Goal: Use online tool/utility: Utilize a website feature to perform a specific function

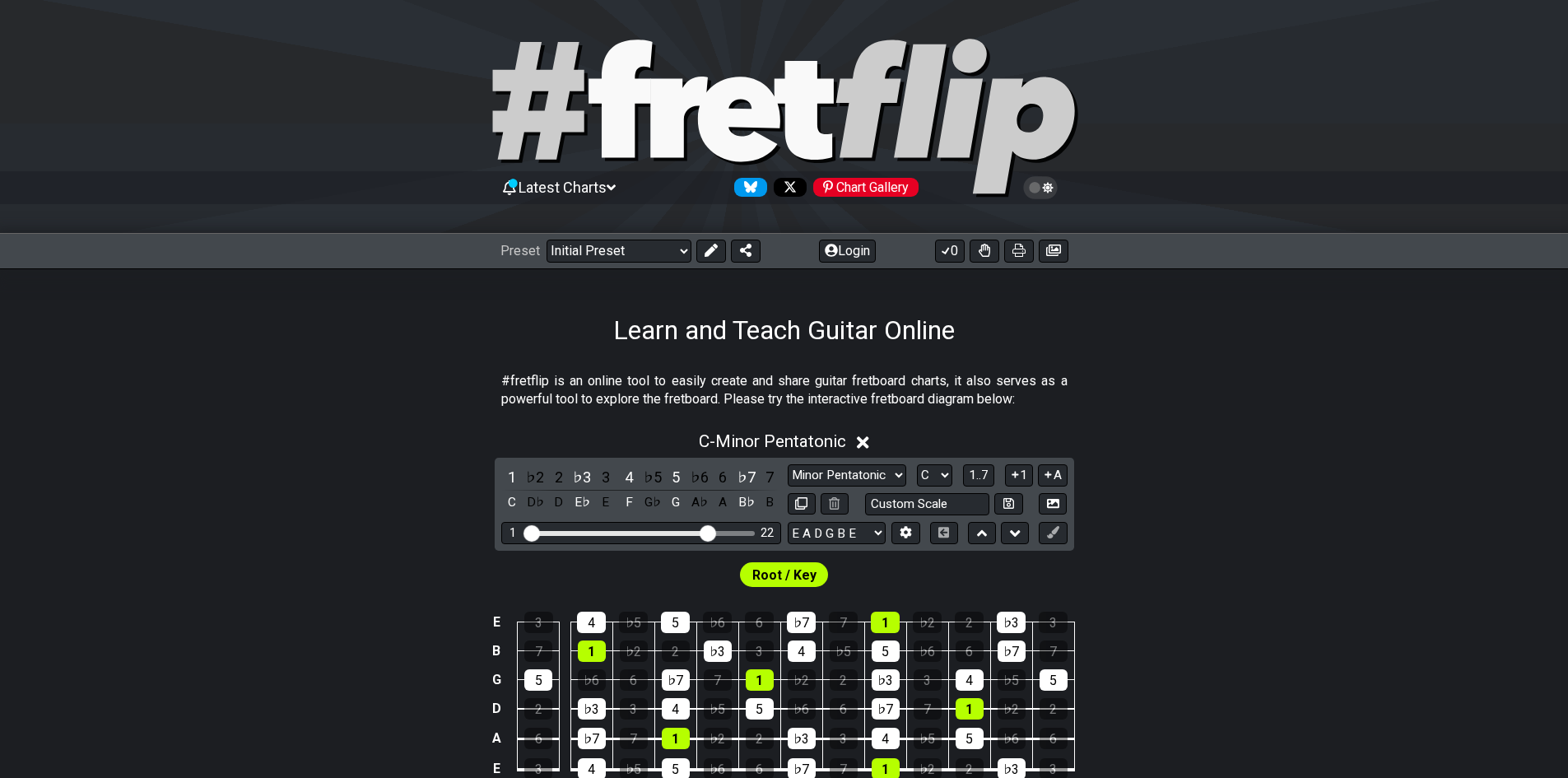
drag, startPoint x: 627, startPoint y: 537, endPoint x: 710, endPoint y: 540, distance: 83.1
click at [710, 532] on input "Visible fret range" at bounding box center [641, 532] width 234 height 0
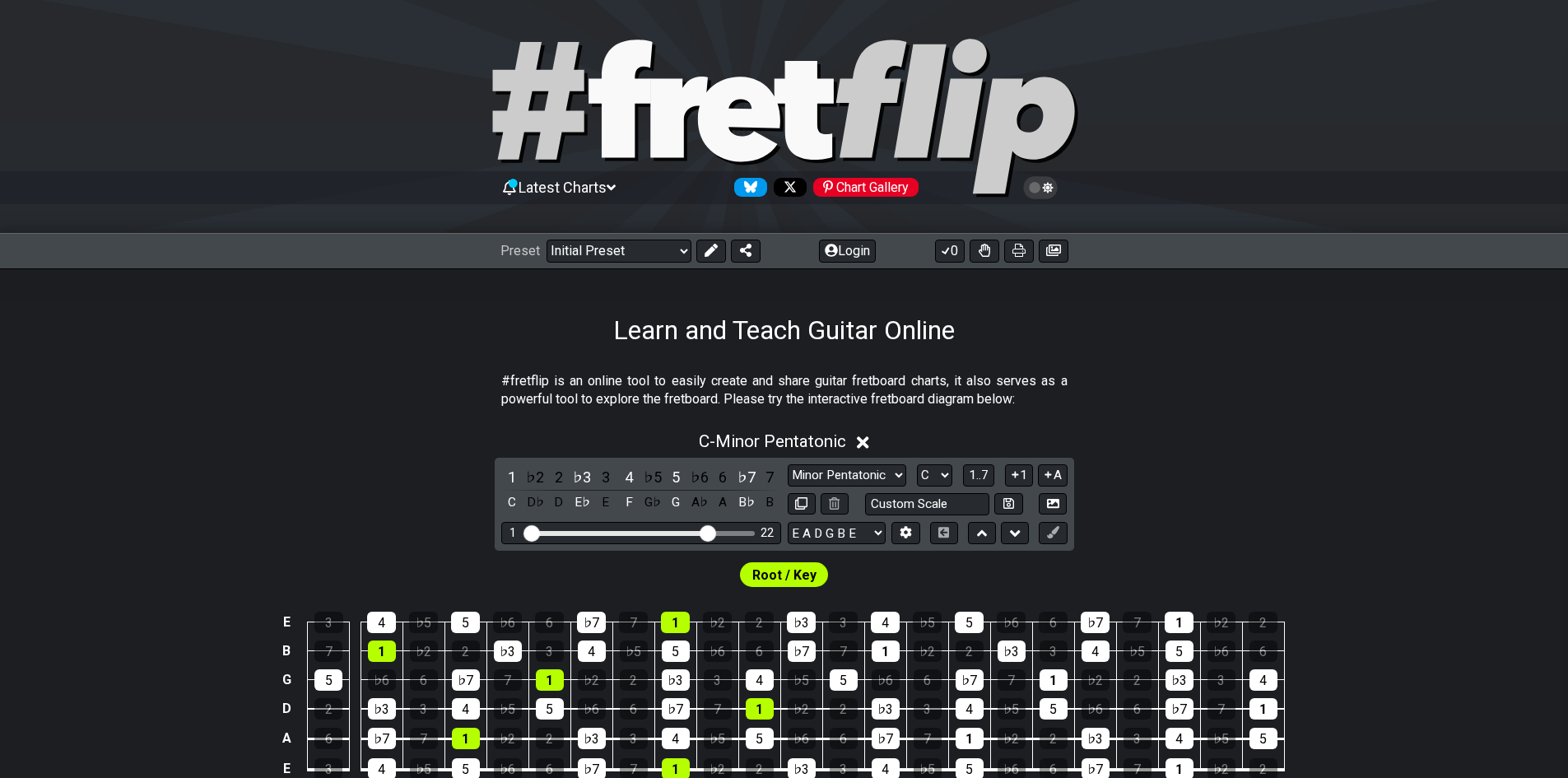
click at [707, 564] on div "Root / Key" at bounding box center [784, 570] width 1568 height 40
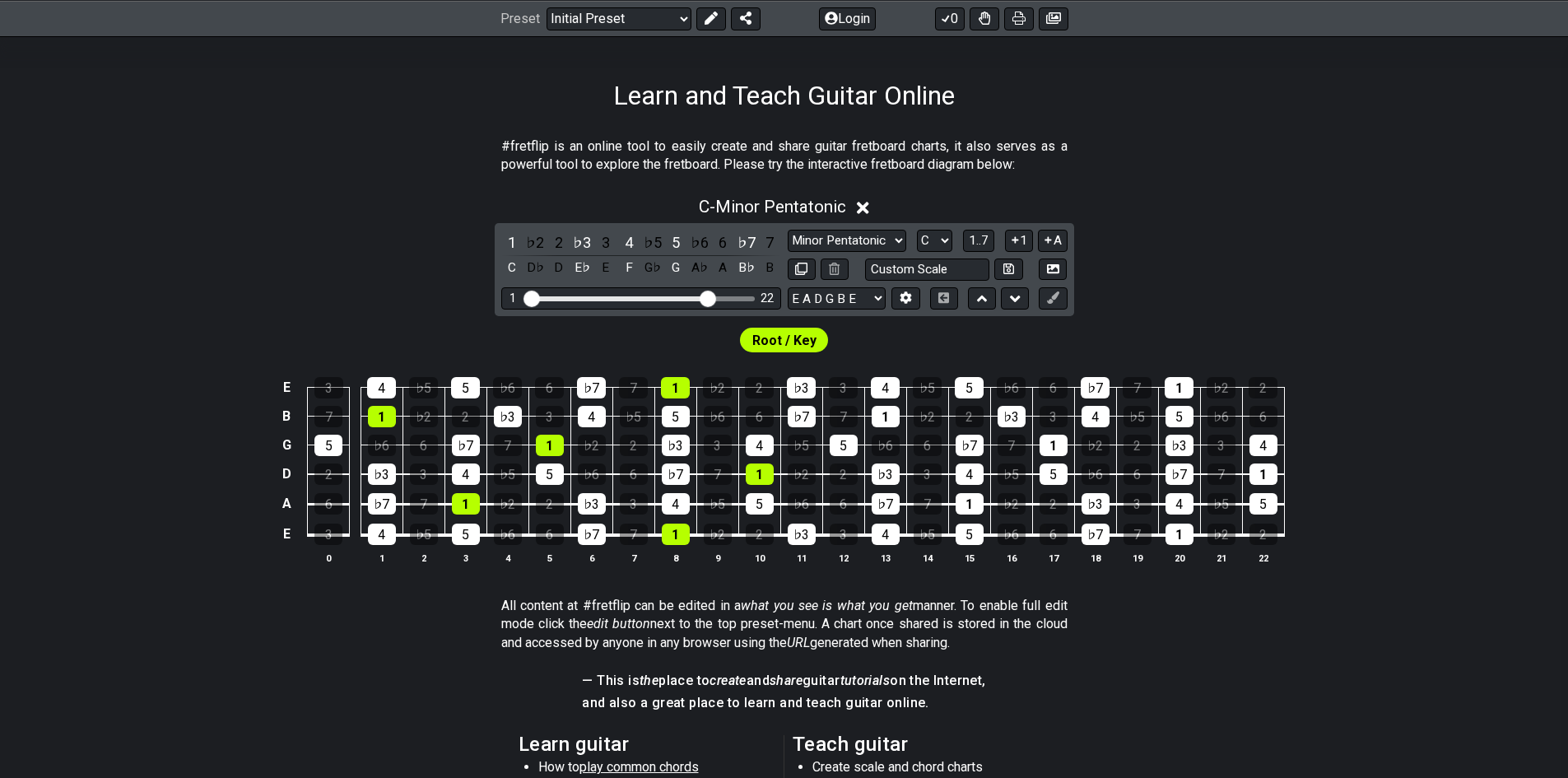
scroll to position [247, 0]
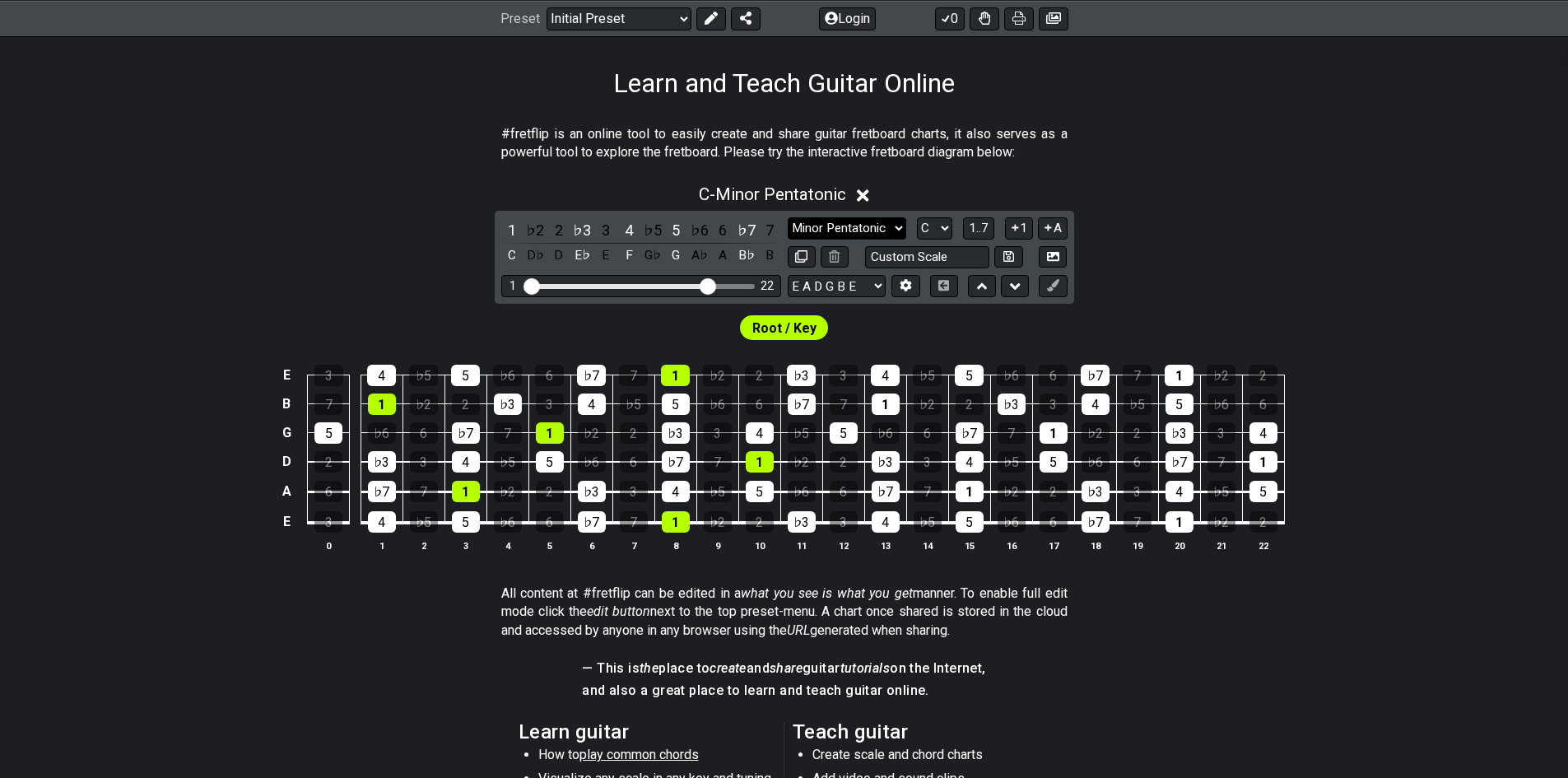
click at [856, 227] on select "Minor Pentatonic Click to edit Minor Pentatonic Major Pentatonic Minor Blues Ma…" at bounding box center [846, 228] width 119 height 22
click at [788, 217] on select "Minor Pentatonic Click to edit Minor Pentatonic Major Pentatonic Minor Blues Ma…" at bounding box center [846, 228] width 119 height 22
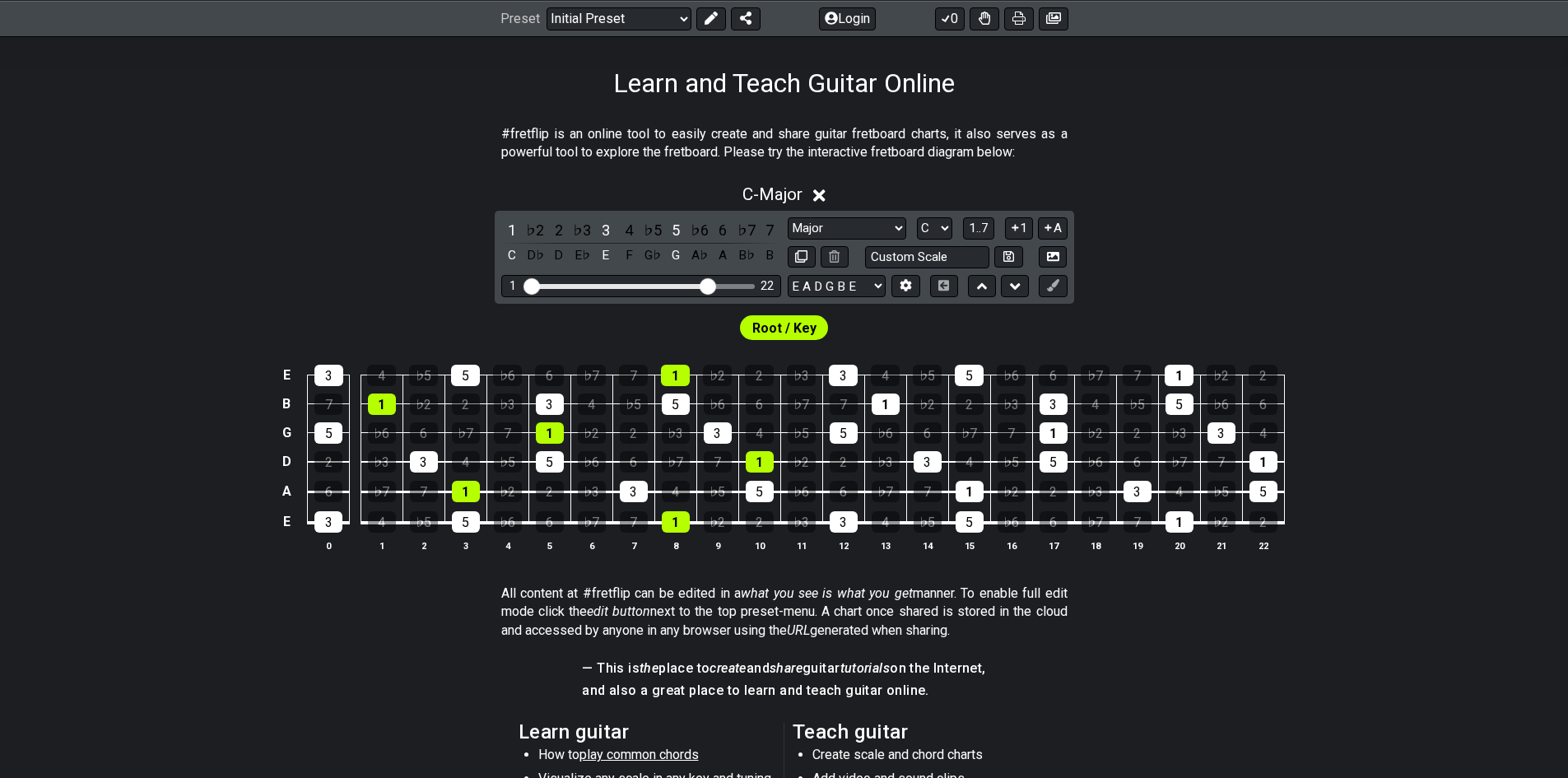
click at [812, 325] on span "Root / Key" at bounding box center [784, 328] width 64 height 24
click at [794, 335] on span "Root / Key" at bounding box center [784, 328] width 64 height 24
click at [873, 239] on select "Minor Pentatonic Click to edit Minor Pentatonic Major Pentatonic Minor Blues Ma…" at bounding box center [846, 228] width 119 height 22
select select "Minor"
click at [788, 217] on select "Minor Pentatonic Click to edit Minor Pentatonic Major Pentatonic Minor Blues Ma…" at bounding box center [846, 228] width 119 height 22
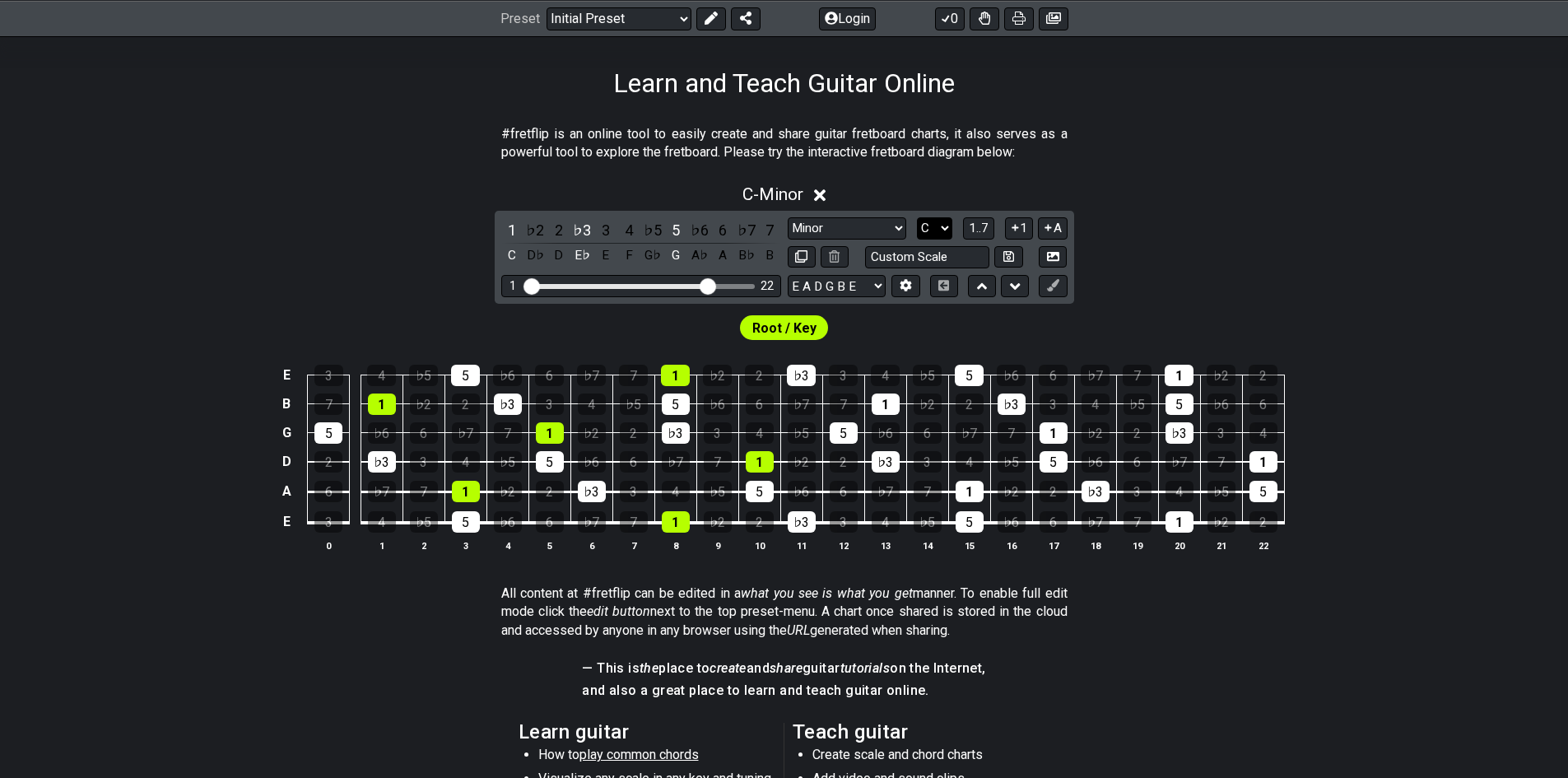
click at [926, 233] on select "A♭ A A♯ B♭ B C C♯ D♭ D D♯ E♭ E F F♯ G♭ G G♯" at bounding box center [934, 228] width 35 height 22
select select "A"
click at [917, 217] on select "A♭ A A♯ B♭ B C C♯ D♭ D D♯ E♭ E F F♯ G♭ G G♯" at bounding box center [934, 228] width 35 height 22
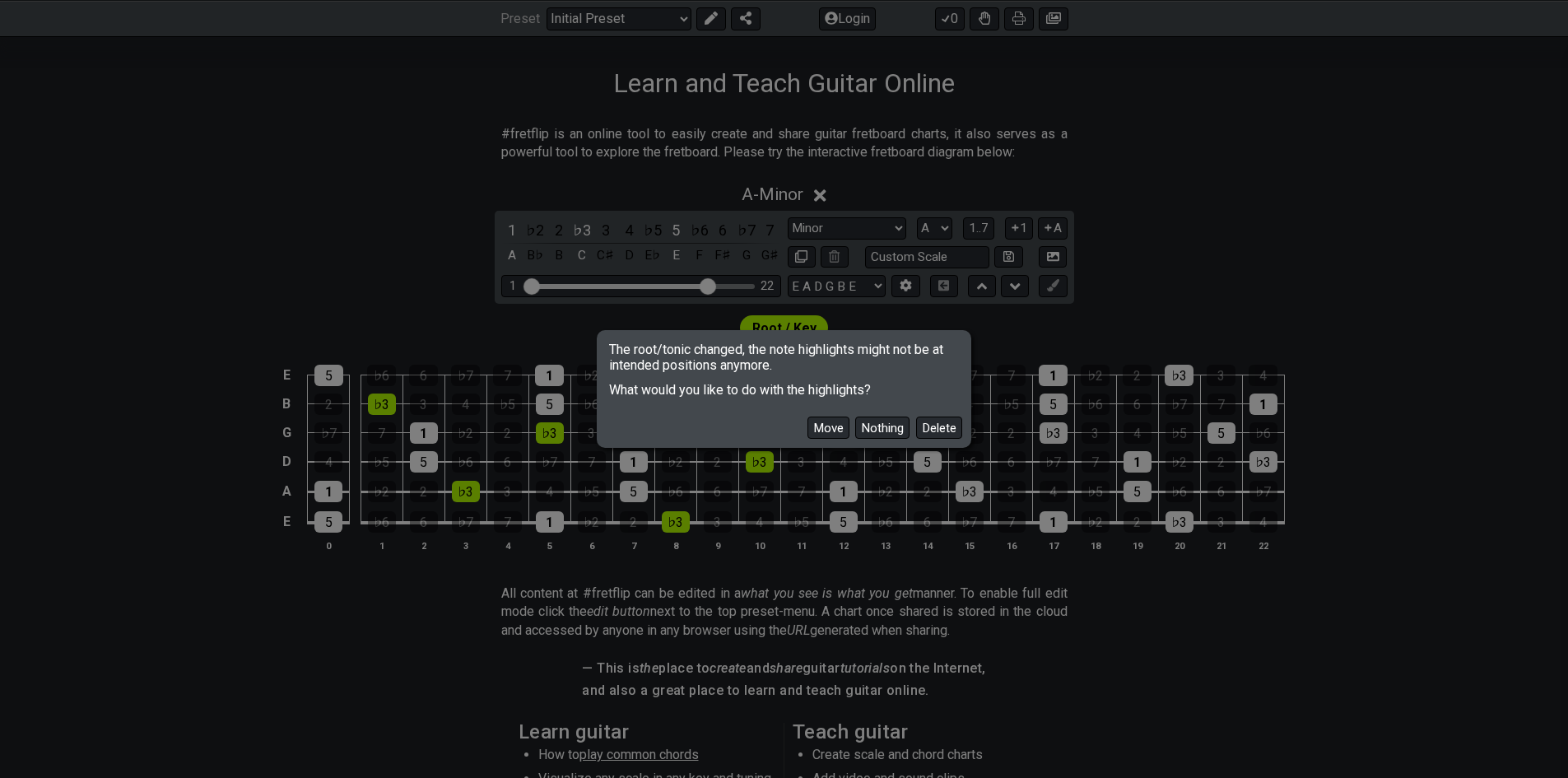
click at [839, 433] on button "Move" at bounding box center [829, 427] width 42 height 22
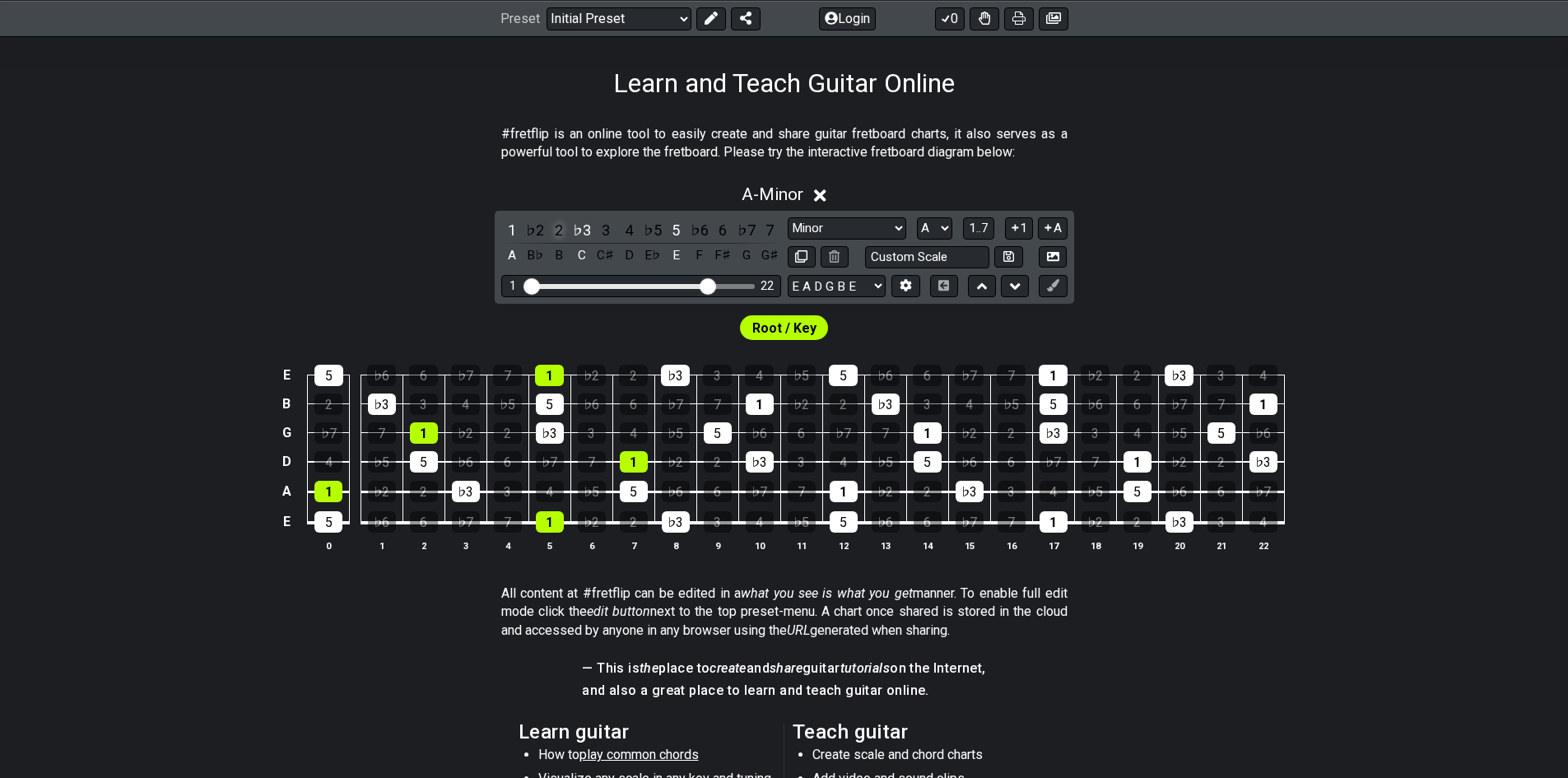
click at [556, 236] on div "2" at bounding box center [559, 229] width 21 height 22
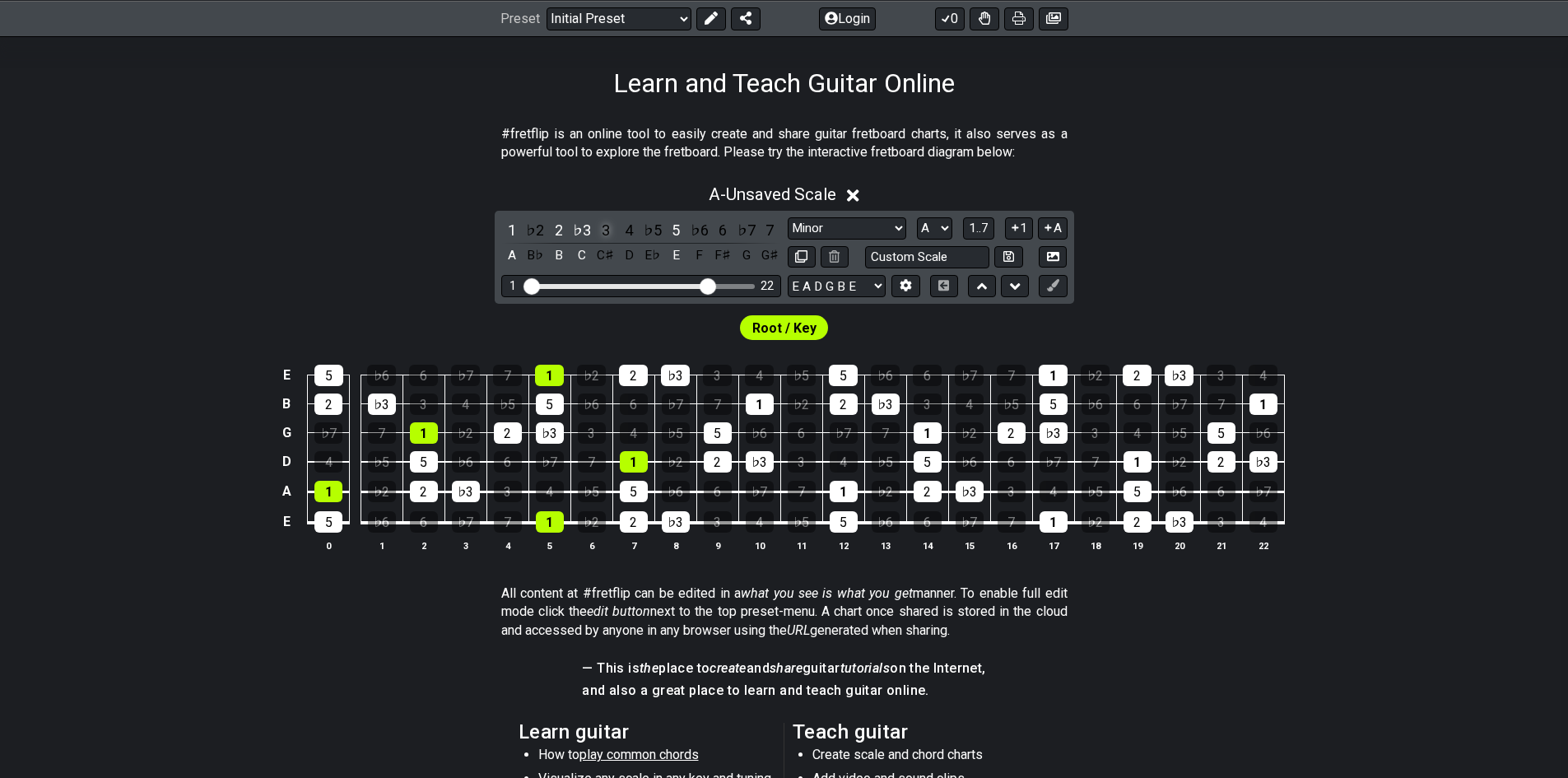
click at [604, 235] on div "3" at bounding box center [606, 229] width 21 height 22
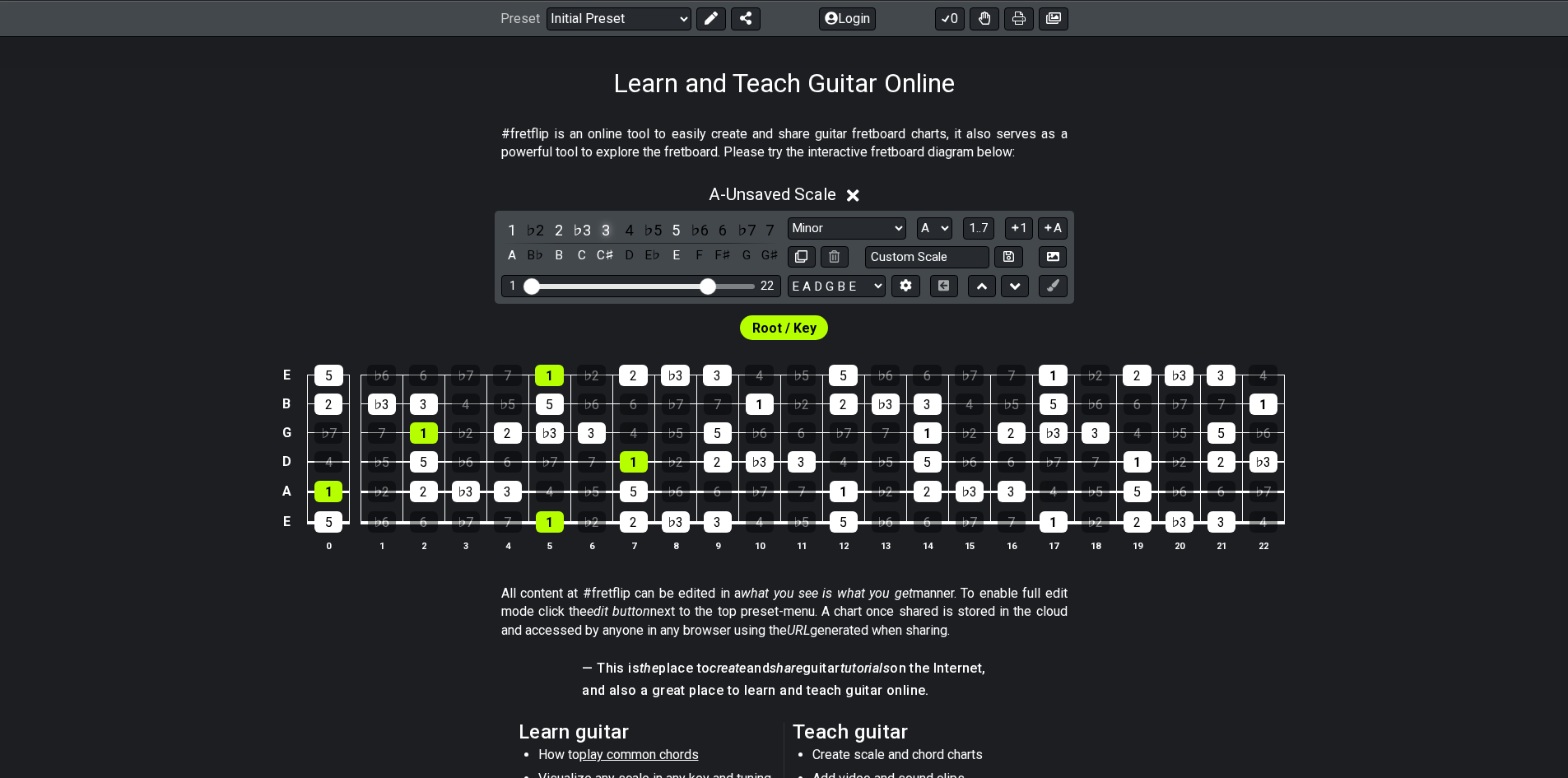
click at [604, 235] on div "3" at bounding box center [606, 229] width 21 height 22
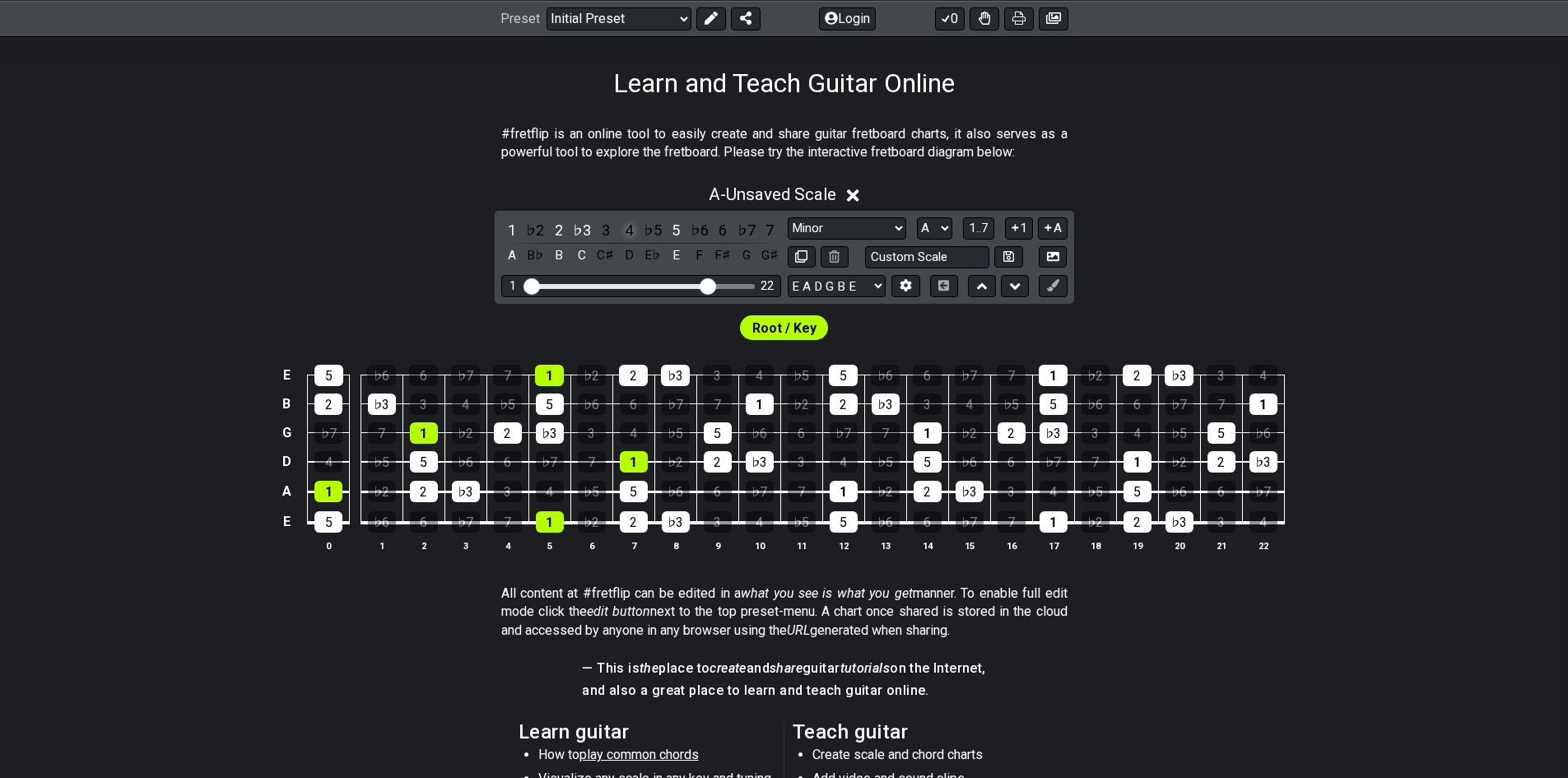
click at [629, 233] on div "4" at bounding box center [628, 229] width 21 height 22
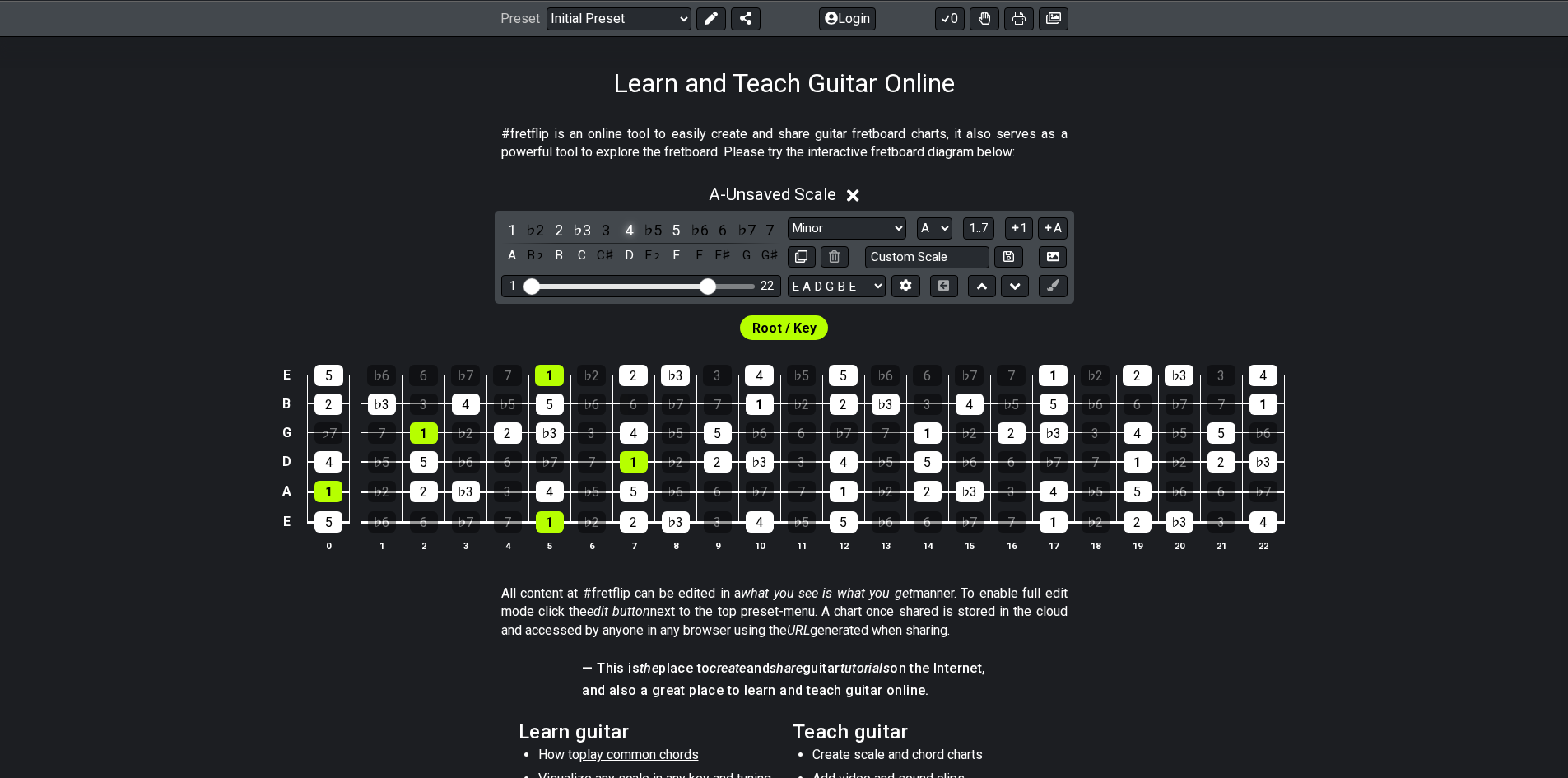
click at [629, 233] on div "4" at bounding box center [628, 229] width 21 height 22
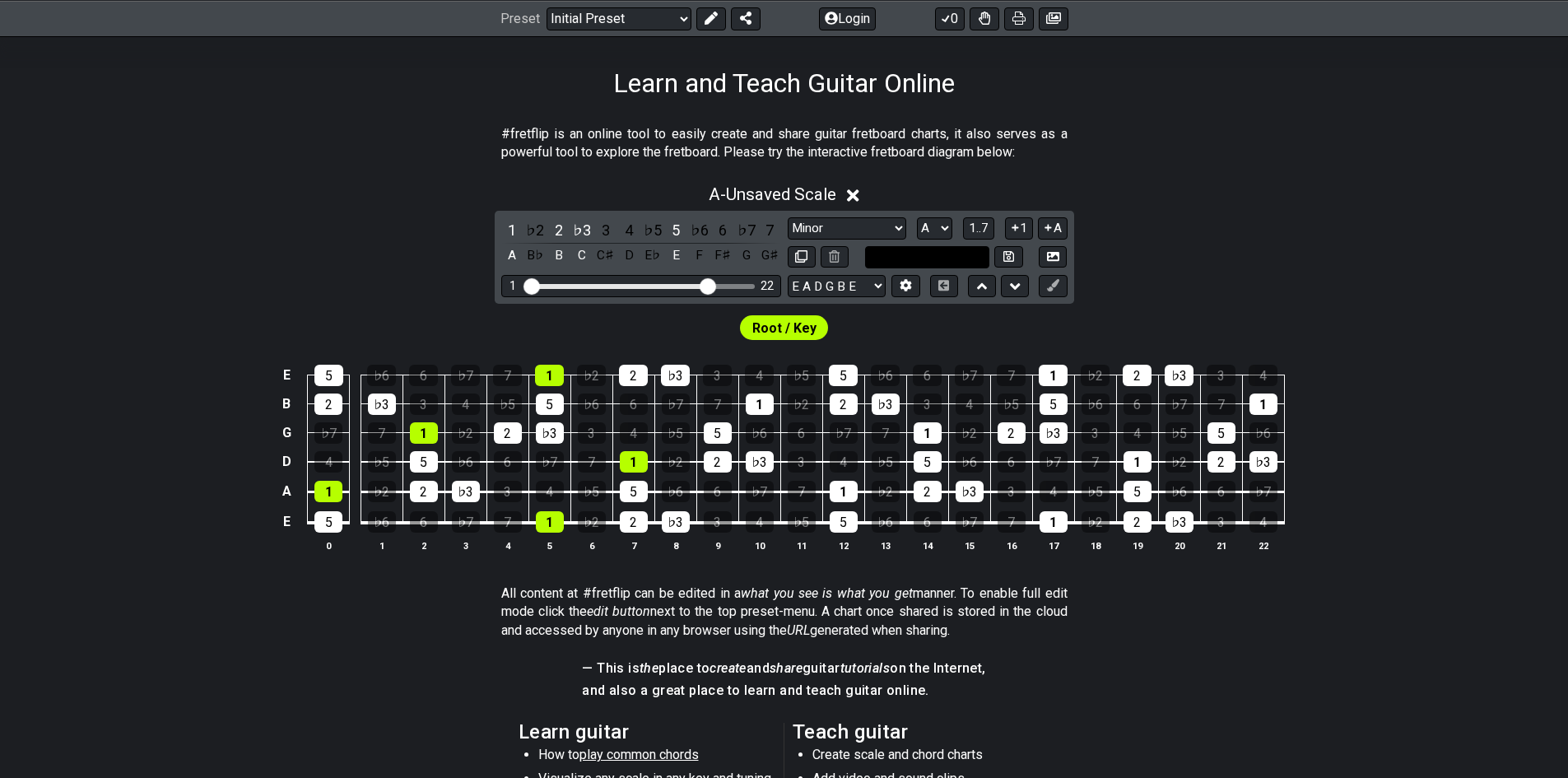
click at [889, 258] on input "text" at bounding box center [927, 257] width 125 height 22
click at [887, 256] on input "text" at bounding box center [927, 257] width 125 height 22
click at [870, 265] on input "text" at bounding box center [927, 257] width 125 height 22
type input "Custom Scale"
click at [865, 267] on div "Custom Scale" at bounding box center [944, 257] width 158 height 22
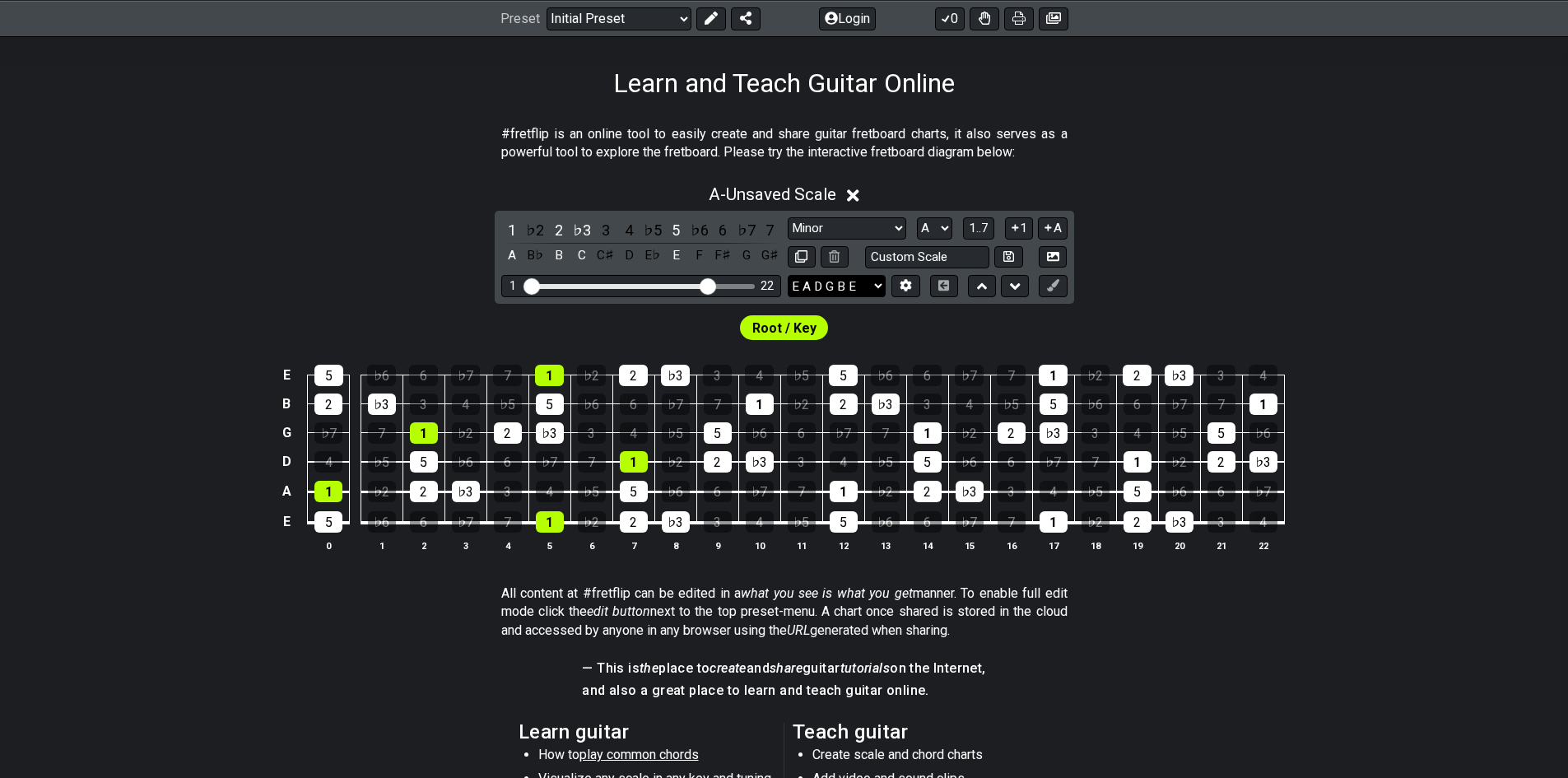
click at [861, 282] on select "E A D G B E E A D G B E E A D G B E B E A D F♯ B A D G C E A D A D G B E E♭ A♭ …" at bounding box center [836, 286] width 98 height 22
click at [843, 228] on select "Minor Pentatonic Click to edit Minor Pentatonic Major Pentatonic Minor Blues Ma…" at bounding box center [846, 228] width 119 height 22
click at [788, 217] on select "Minor Pentatonic Click to edit Minor Pentatonic Major Pentatonic Minor Blues Ma…" at bounding box center [846, 228] width 119 height 22
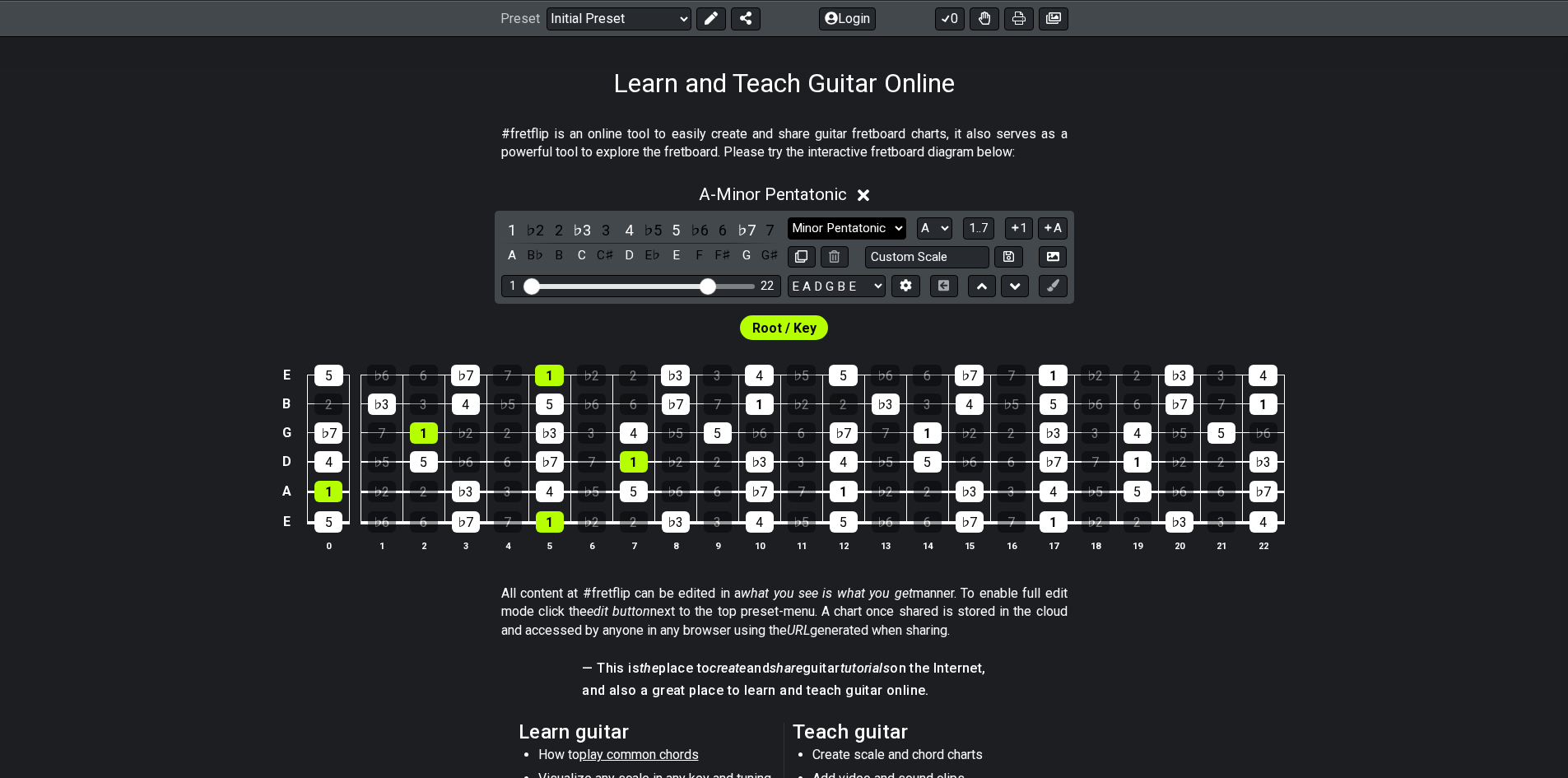
click at [809, 228] on select "Minor Pentatonic Click to edit Minor Pentatonic Major Pentatonic Minor Blues Ma…" at bounding box center [846, 228] width 119 height 22
select select "Minor / Aeolian"
click at [788, 217] on select "Minor Pentatonic Click to edit Minor Pentatonic Major Pentatonic Minor Blues Ma…" at bounding box center [846, 228] width 119 height 22
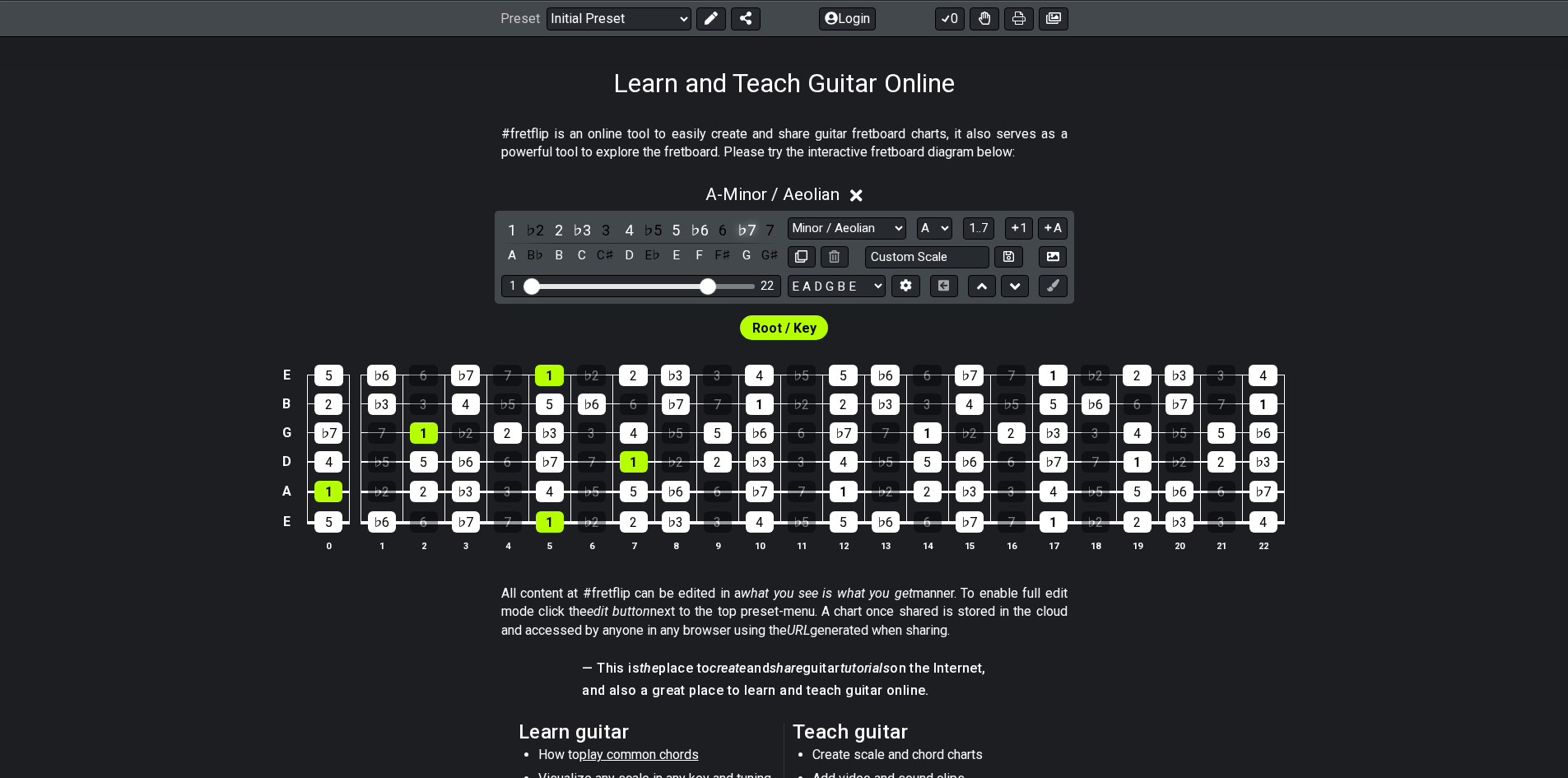
click at [752, 231] on div "♭7" at bounding box center [746, 229] width 21 height 22
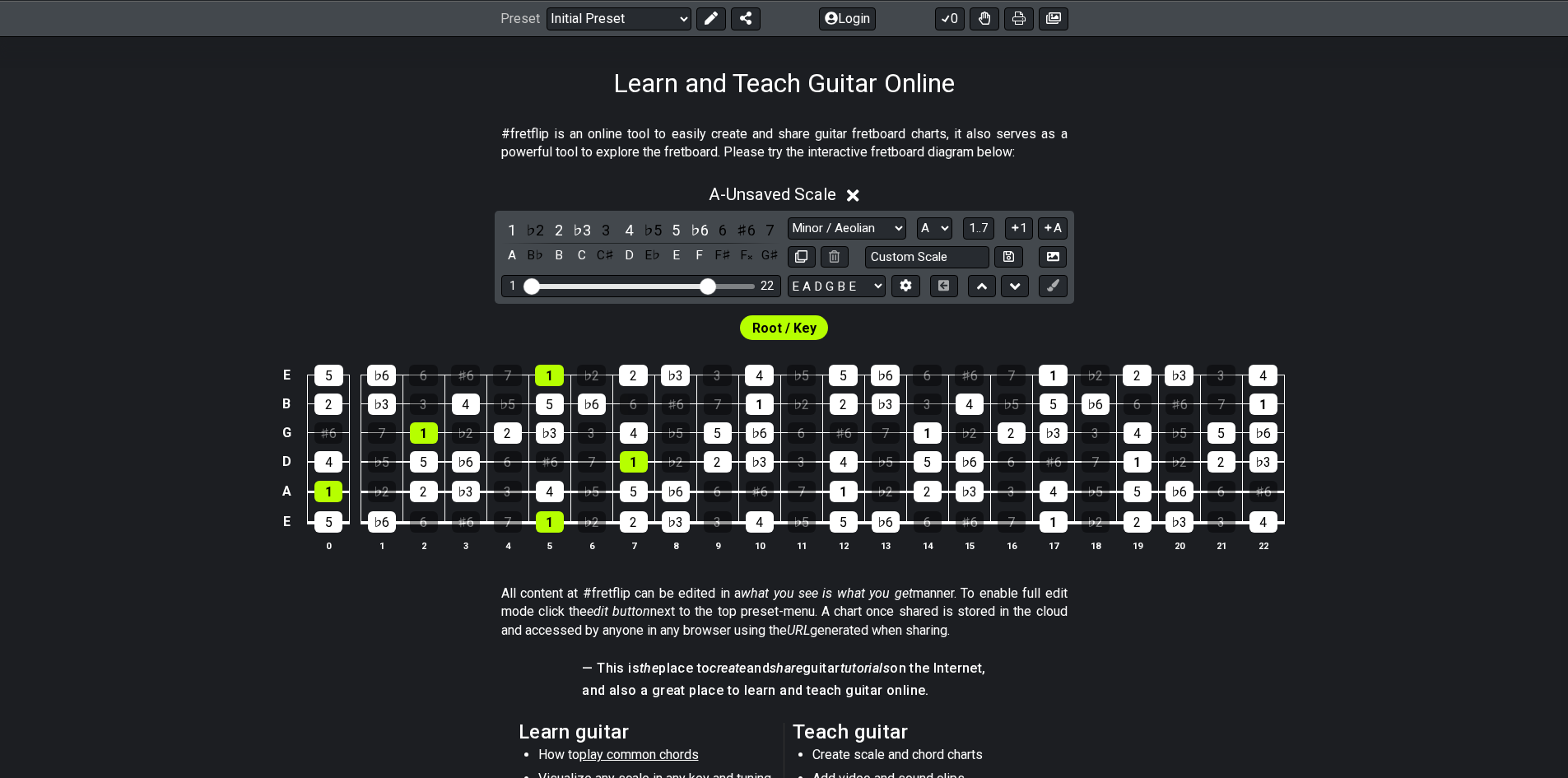
click at [752, 231] on div "♯6" at bounding box center [746, 229] width 21 height 22
